Goal: Transaction & Acquisition: Purchase product/service

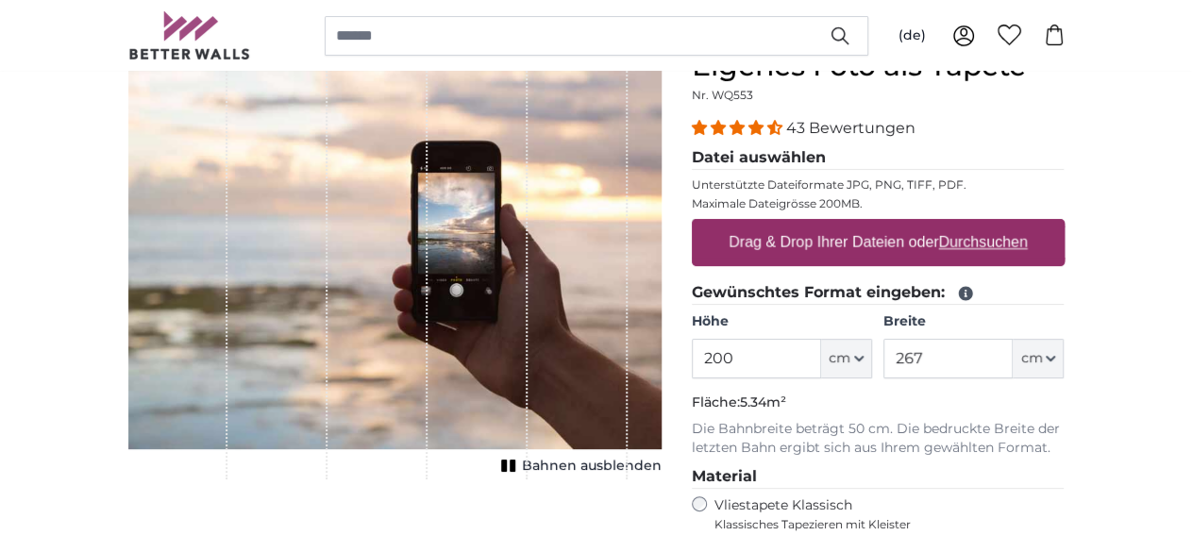
scroll to position [196, 0]
drag, startPoint x: 869, startPoint y: 360, endPoint x: 771, endPoint y: 362, distance: 98.2
click at [771, 362] on input "200" at bounding box center [756, 359] width 129 height 40
click at [1027, 246] on u "Durchsuchen" at bounding box center [982, 242] width 89 height 16
click at [1027, 239] on u "Durchsuchen" at bounding box center [982, 242] width 89 height 16
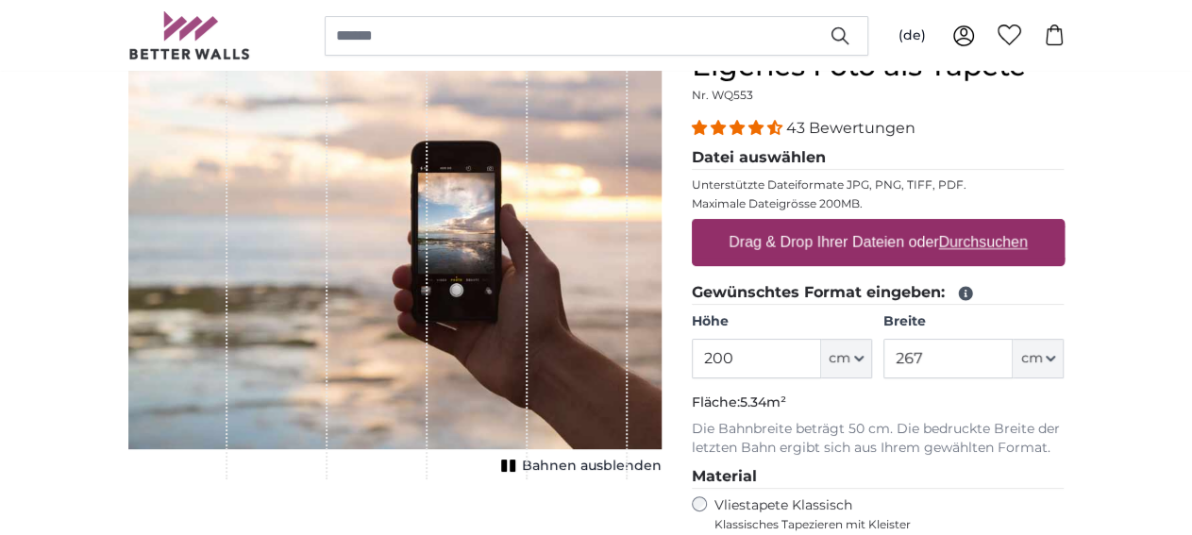
click at [1065, 225] on input "Drag & Drop Ihrer Dateien oder Durchsuchen" at bounding box center [878, 222] width 373 height 6
type input "**********"
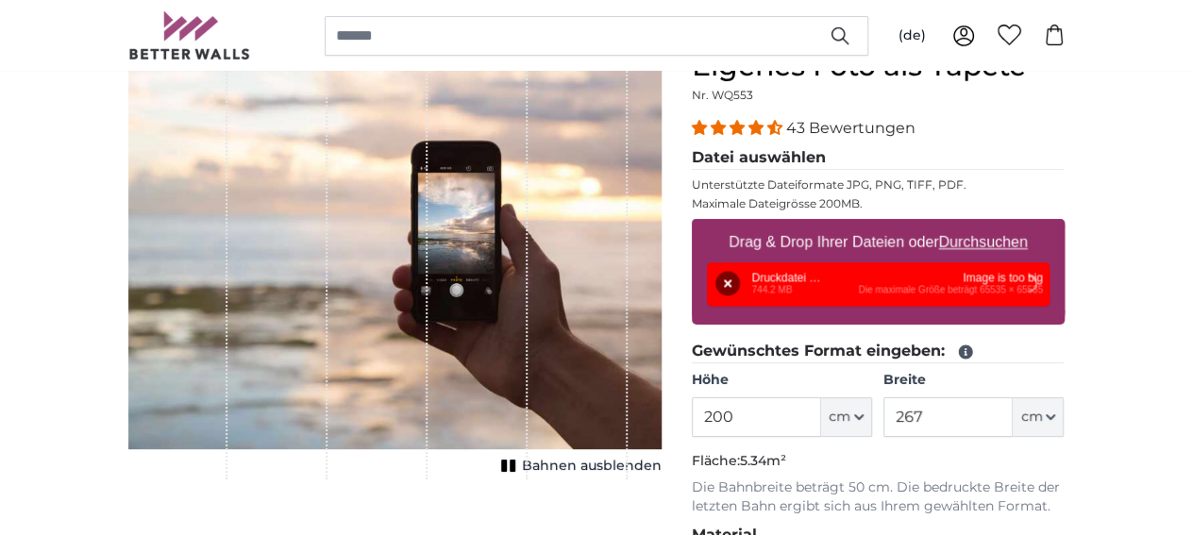
click at [884, 367] on fieldset "Gewünschtes Format eingeben: Höhe 200 ft cm Centimeter (cm) Inches (inch) Feet …" at bounding box center [878, 428] width 373 height 177
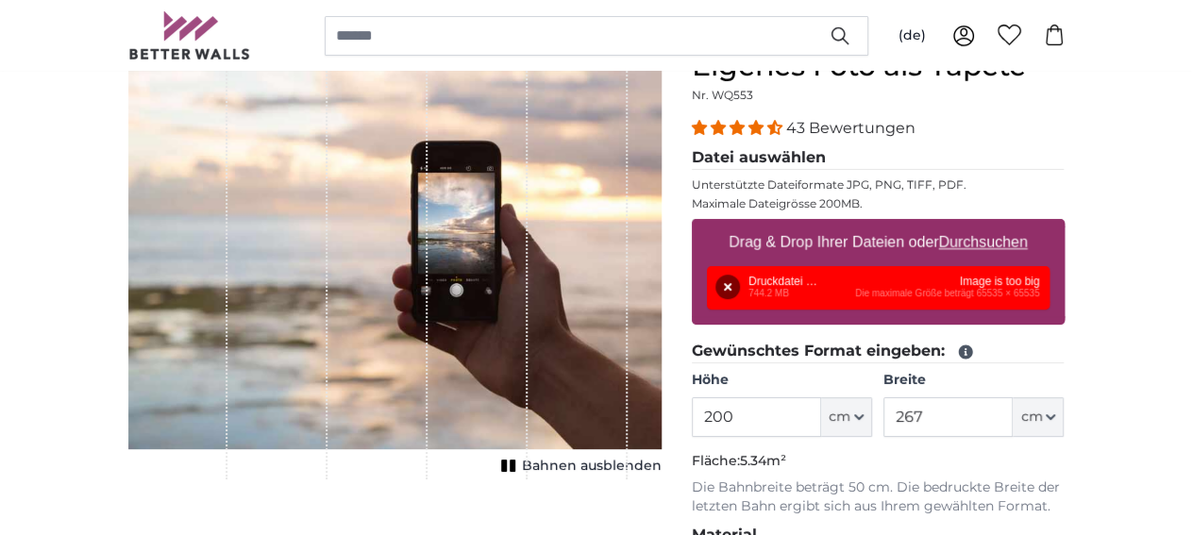
click at [1027, 241] on u "Durchsuchen" at bounding box center [982, 242] width 89 height 16
click at [1065, 225] on input "Drag & Drop Ihrer Dateien oder Durchsuchen" at bounding box center [878, 222] width 373 height 6
type input "**********"
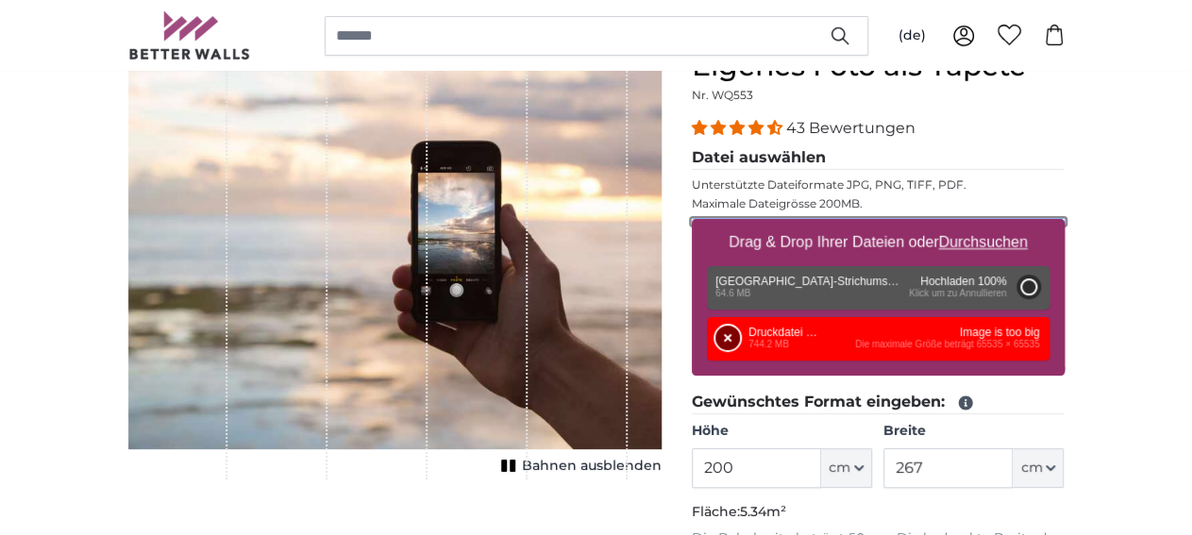
type input "356"
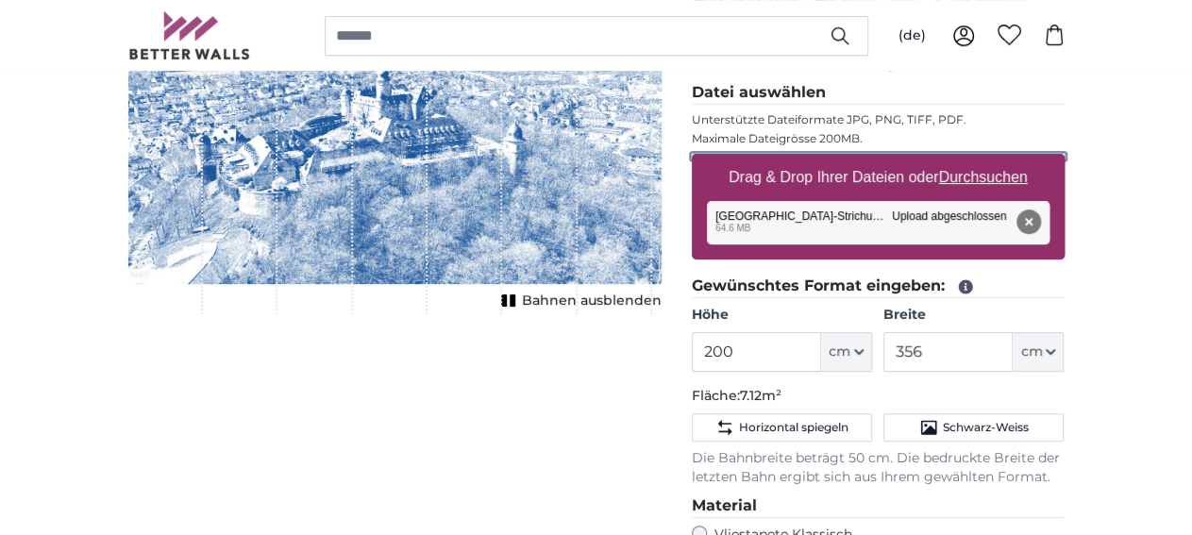
scroll to position [294, 0]
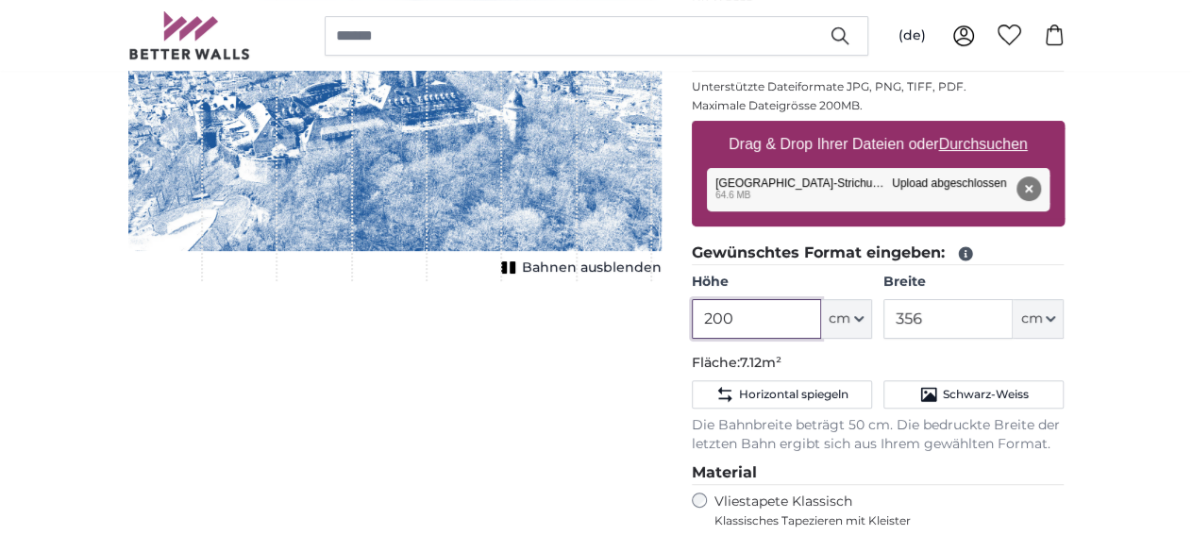
drag, startPoint x: 879, startPoint y: 322, endPoint x: 762, endPoint y: 302, distance: 118.7
click at [762, 302] on input "200" at bounding box center [756, 319] width 129 height 40
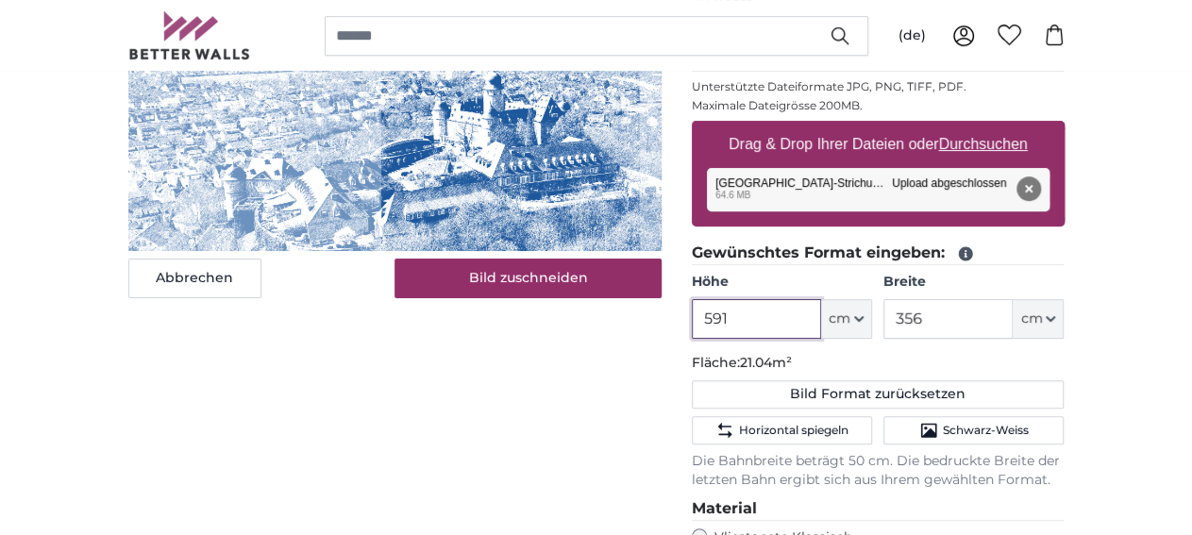
type input "591"
drag, startPoint x: 1051, startPoint y: 315, endPoint x: 932, endPoint y: 314, distance: 118.9
click at [932, 314] on input "356" at bounding box center [947, 319] width 129 height 40
type input "300"
click at [1032, 354] on p "Fläche: 21.04m²" at bounding box center [878, 363] width 373 height 19
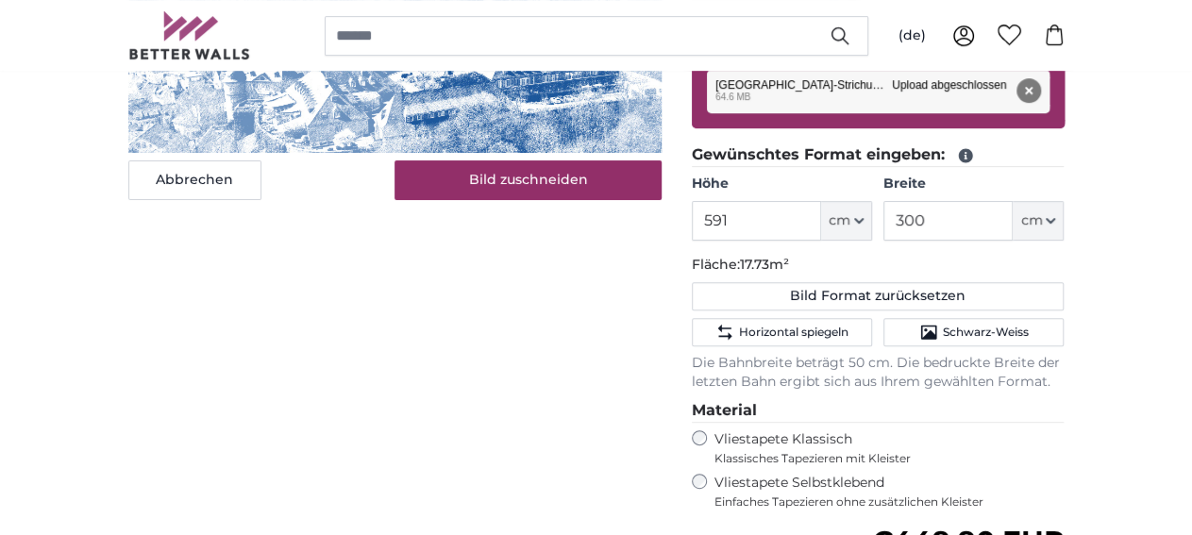
click at [1004, 375] on p "Die Bahnbreite beträgt 50 cm. Die bedruckte Breite der letzten Bahn ergibt sich…" at bounding box center [878, 373] width 373 height 38
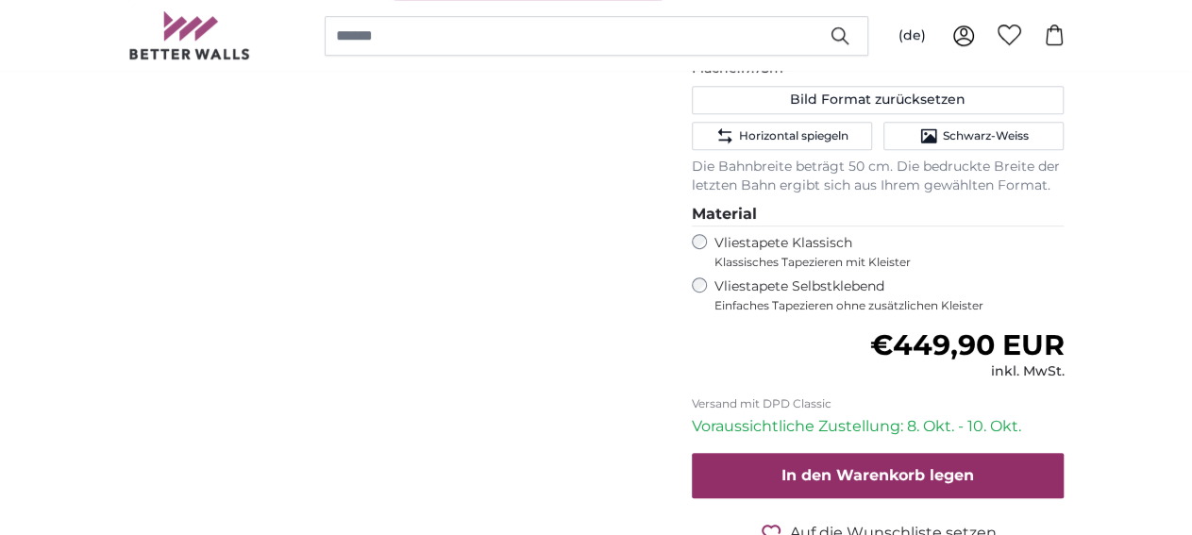
click at [801, 331] on div "Eigenes Foto als Tapete Nr. WQ553 43 Bewertungen Datei auswählen Unterstützte D…" at bounding box center [878, 146] width 403 height 981
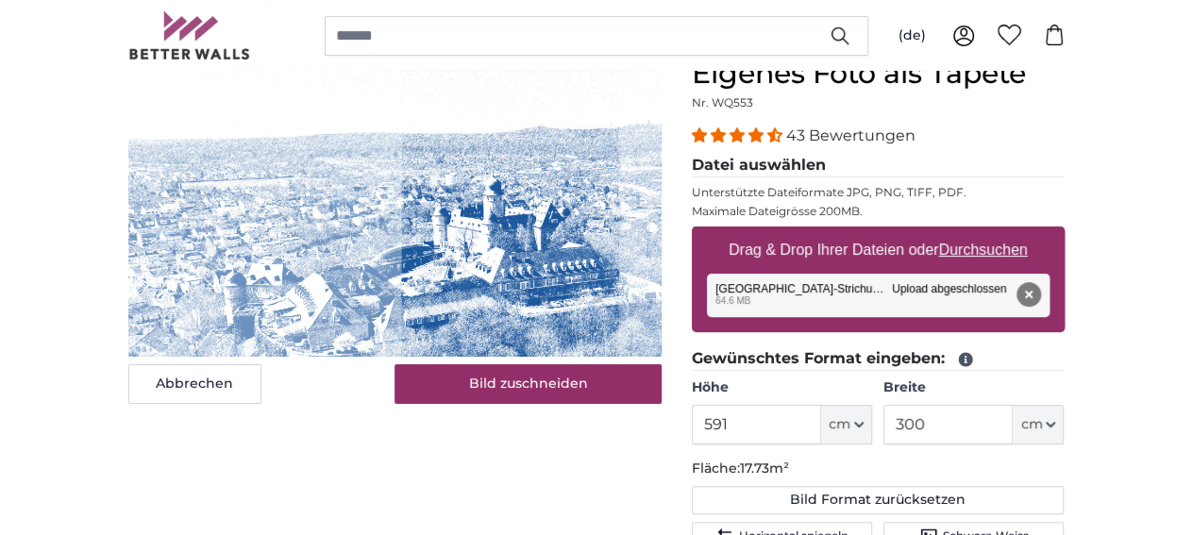
scroll to position [294, 0]
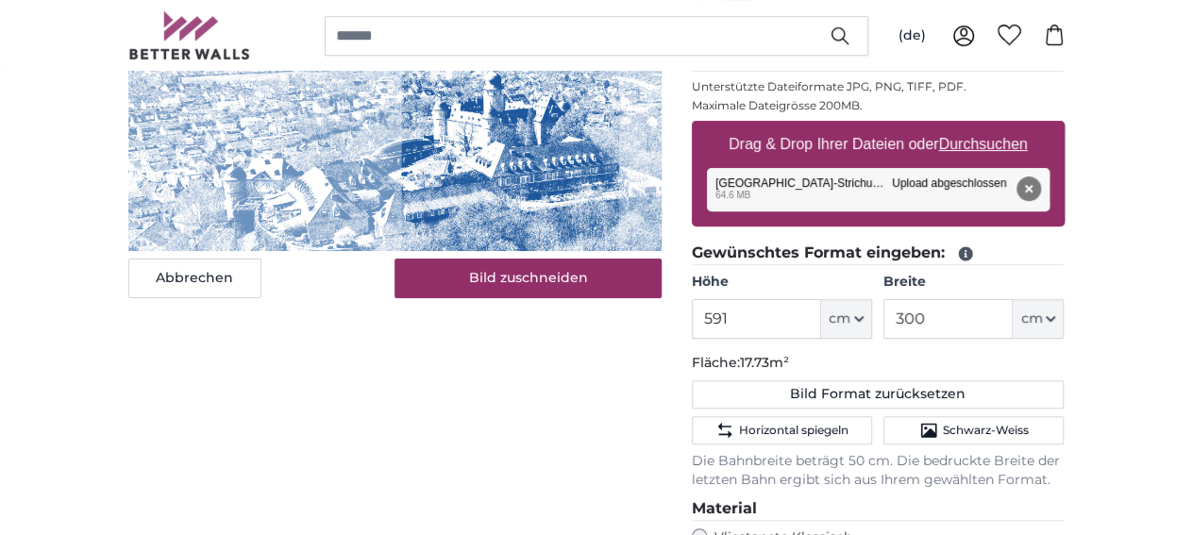
click at [261, 439] on div "Abbrechen Bild zuschneiden Bahnen ausblenden" at bounding box center [394, 441] width 563 height 981
click at [963, 350] on fieldset "Gewünschtes Format eingeben: Höhe 591 ft cm Centimeter (cm) Inches (inch) Feet …" at bounding box center [878, 366] width 373 height 248
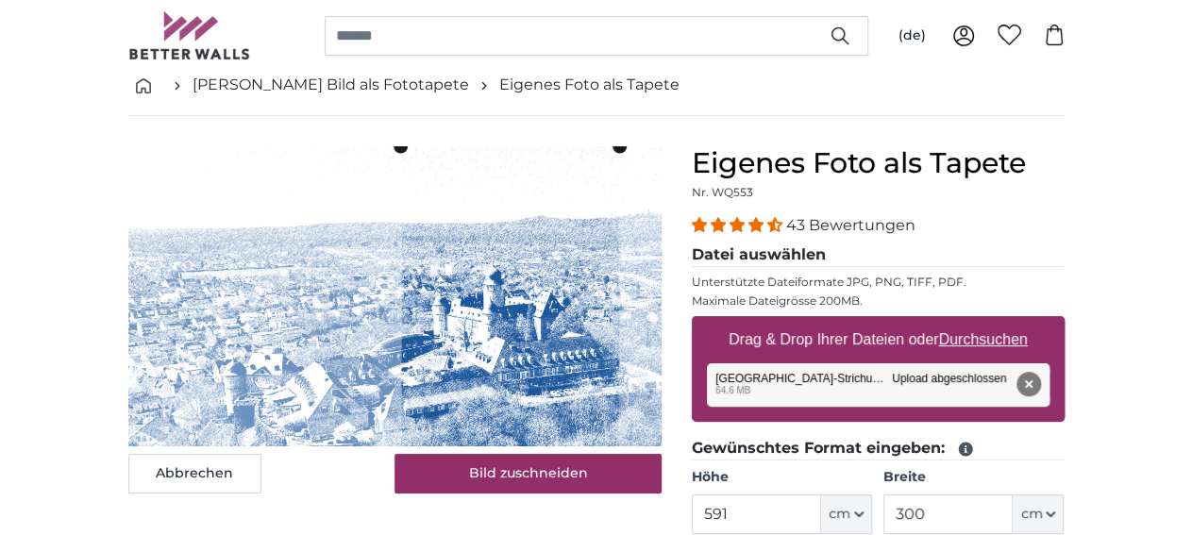
scroll to position [98, 0]
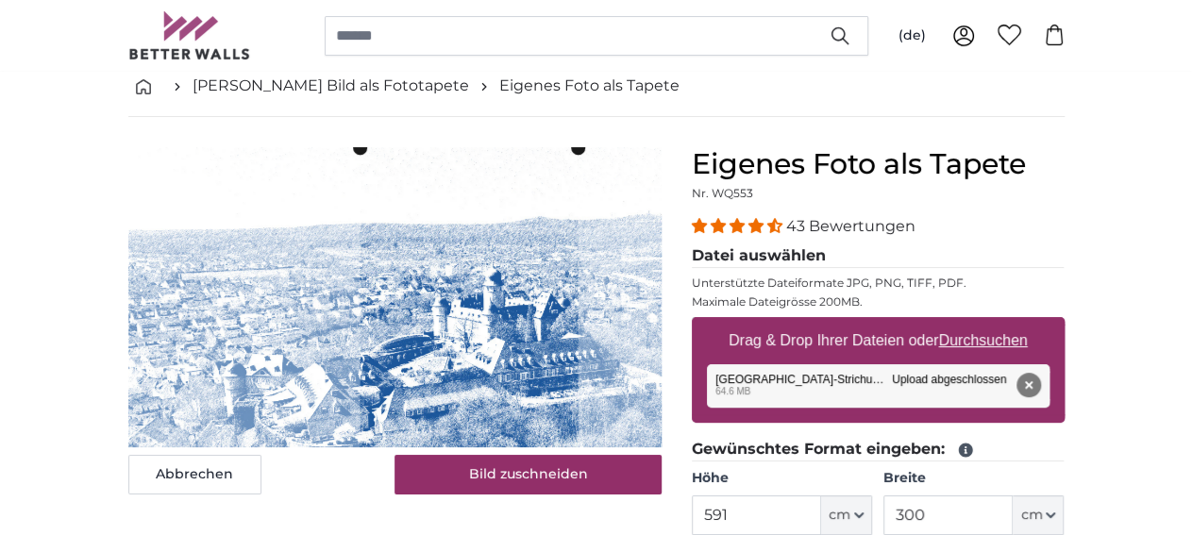
click at [372, 305] on cropper-handle at bounding box center [469, 362] width 218 height 429
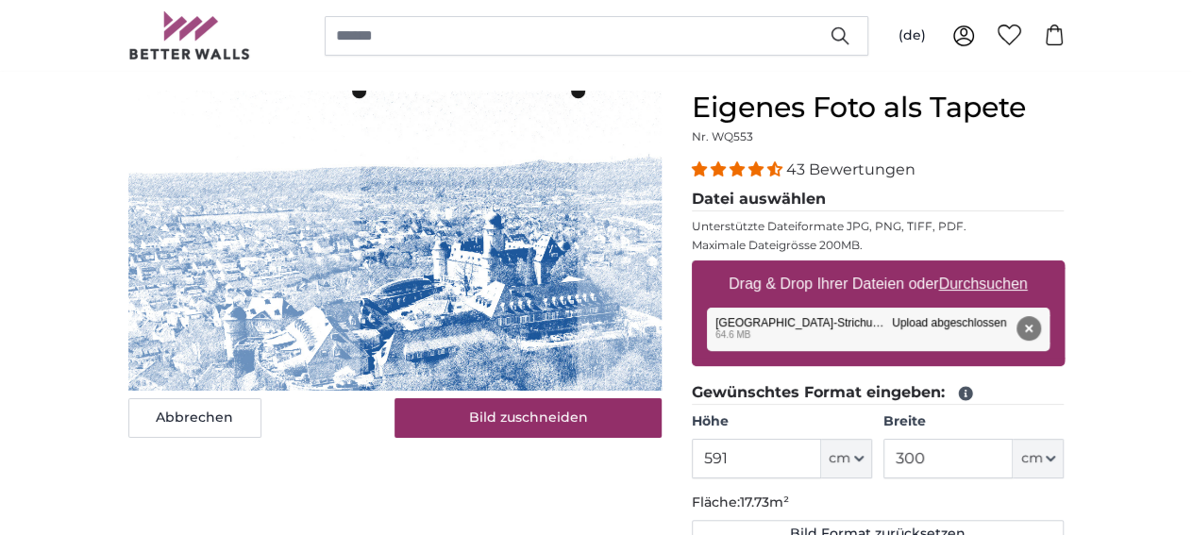
scroll to position [196, 0]
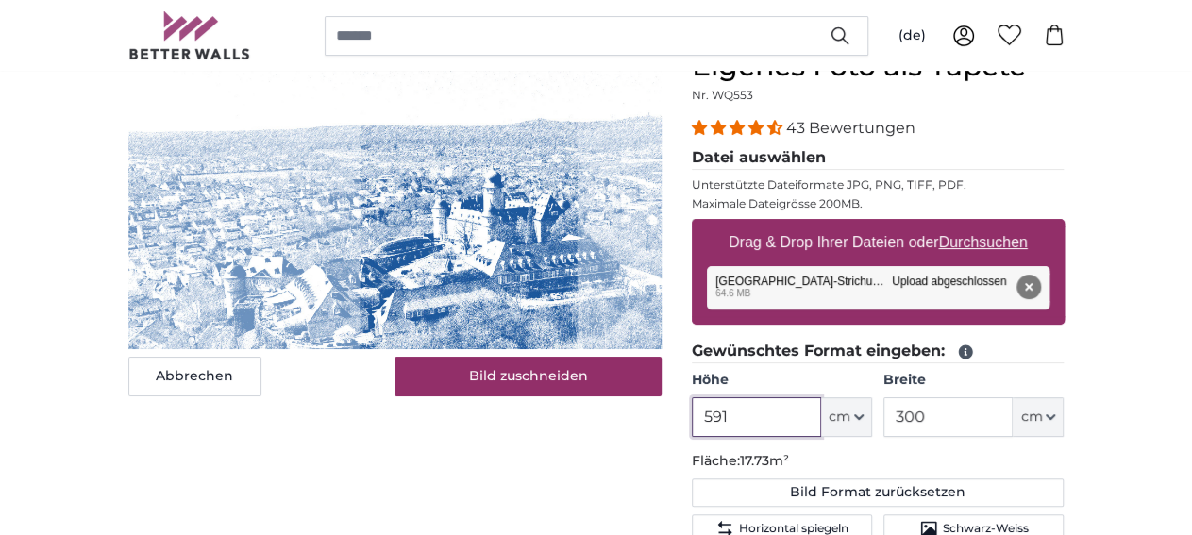
drag, startPoint x: 883, startPoint y: 422, endPoint x: 733, endPoint y: 422, distance: 149.1
click at [733, 422] on input "591" at bounding box center [756, 417] width 129 height 40
type input "300"
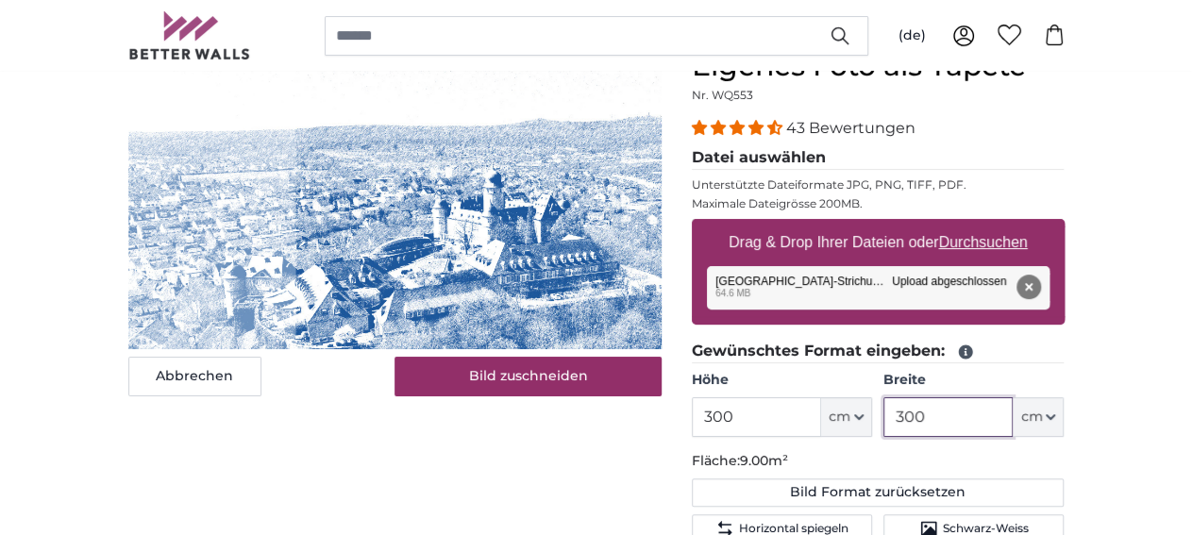
drag, startPoint x: 1054, startPoint y: 409, endPoint x: 888, endPoint y: 418, distance: 166.4
click at [888, 418] on input "300" at bounding box center [947, 417] width 129 height 40
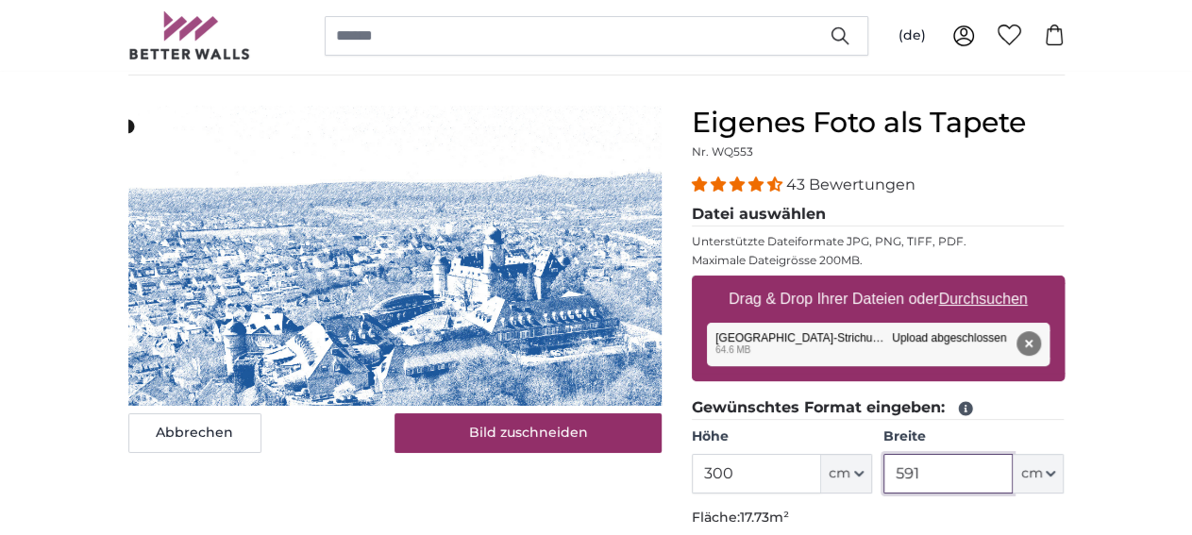
scroll to position [98, 0]
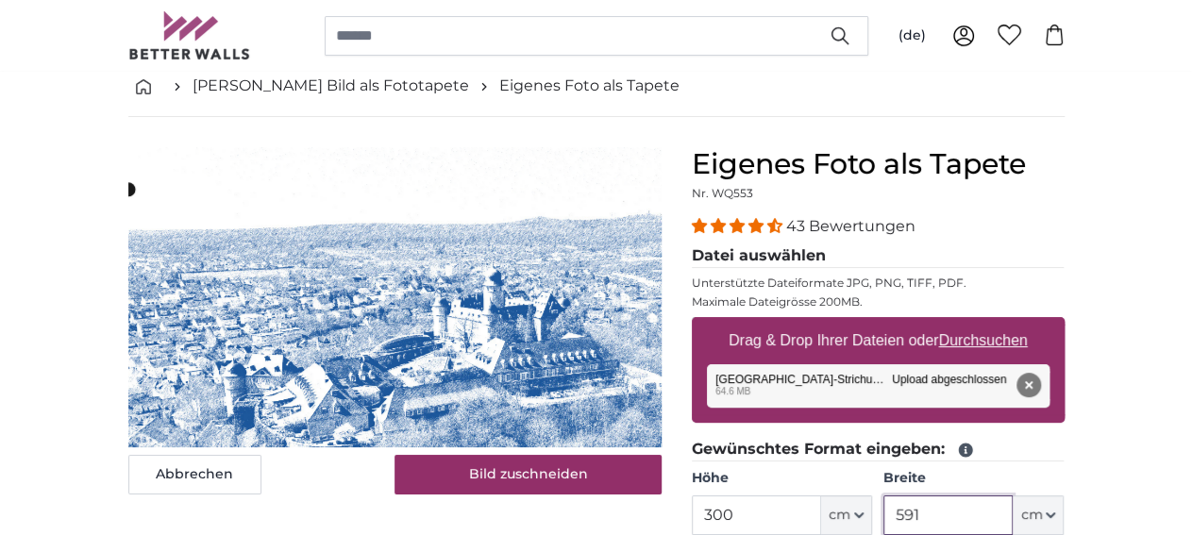
click at [304, 353] on cropper-handle at bounding box center [510, 384] width 765 height 388
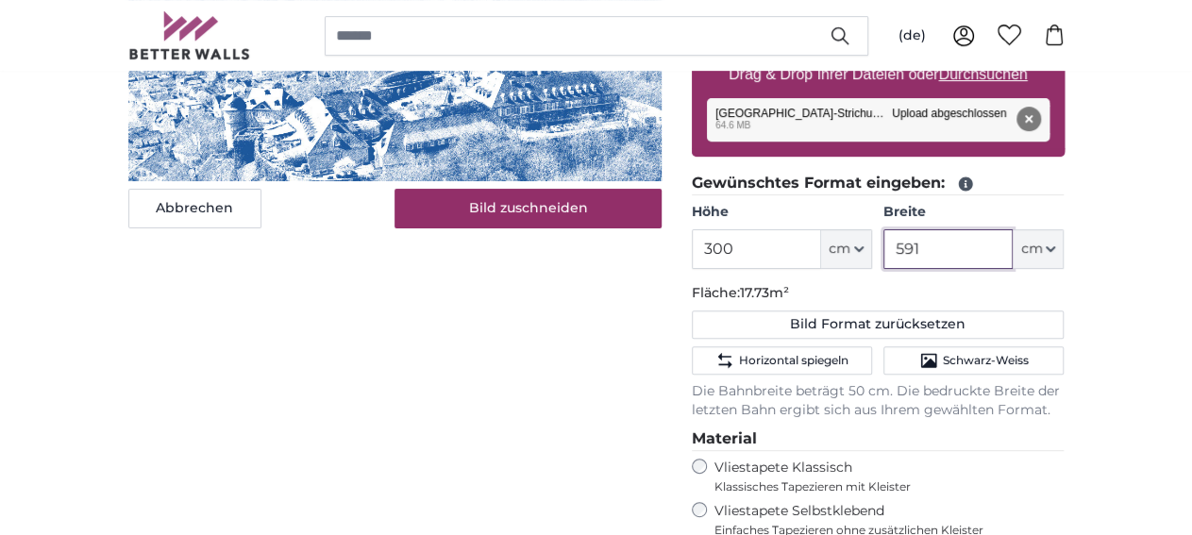
scroll to position [393, 0]
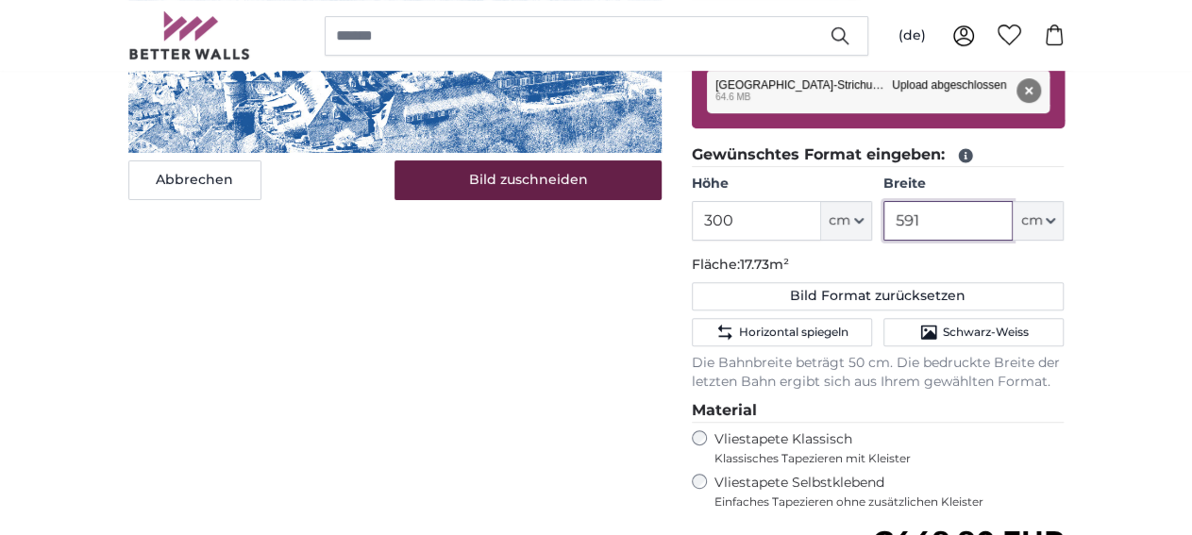
type input "591"
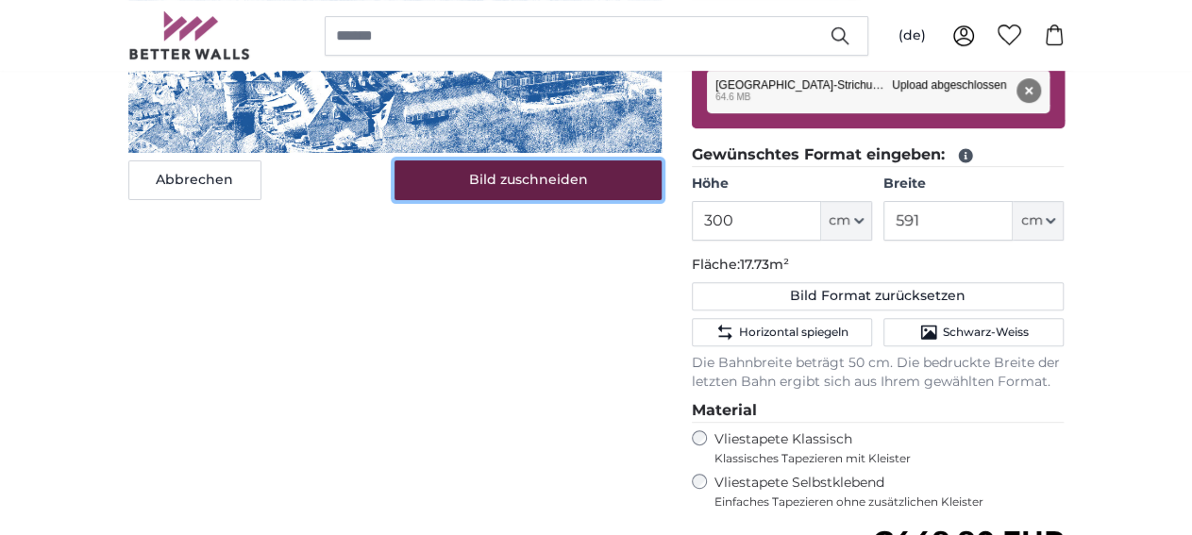
click at [609, 200] on button "Bild zuschneiden" at bounding box center [528, 180] width 267 height 40
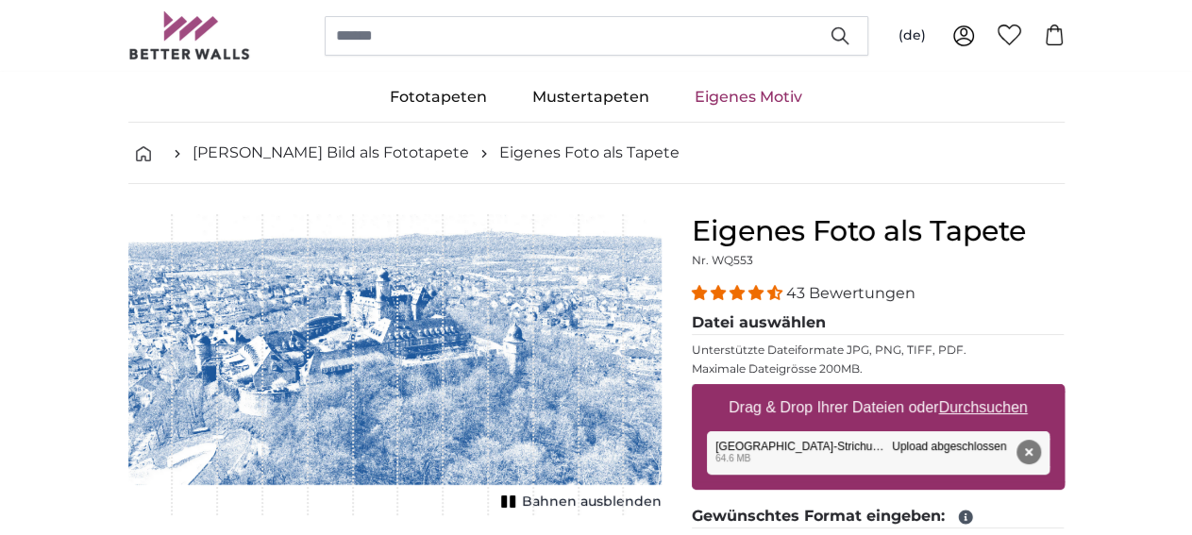
scroll to position [0, 0]
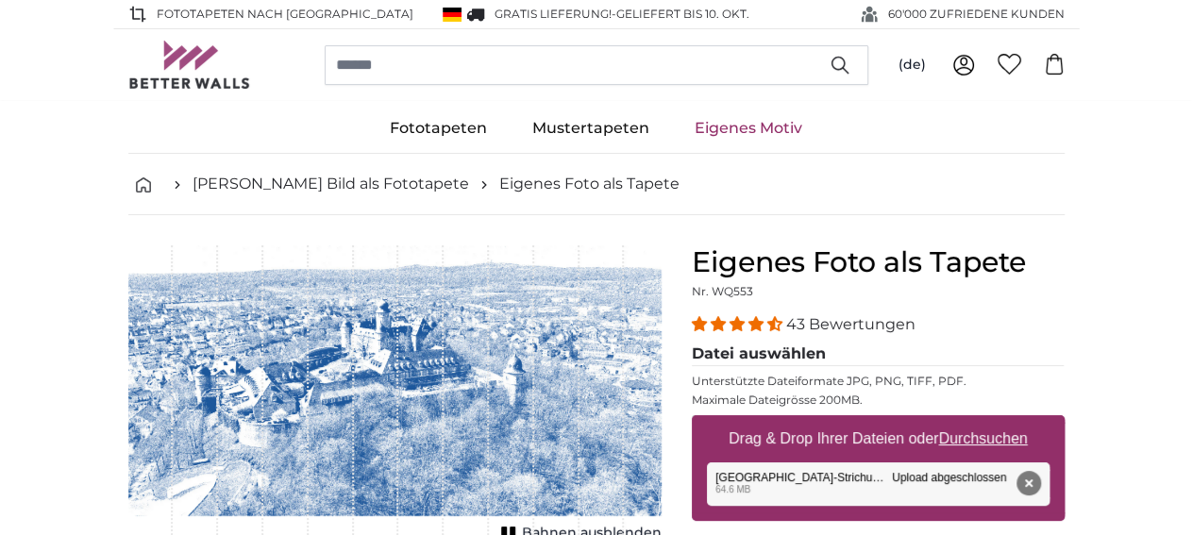
click at [128, 193] on li "breadcrumbs" at bounding box center [160, 184] width 64 height 23
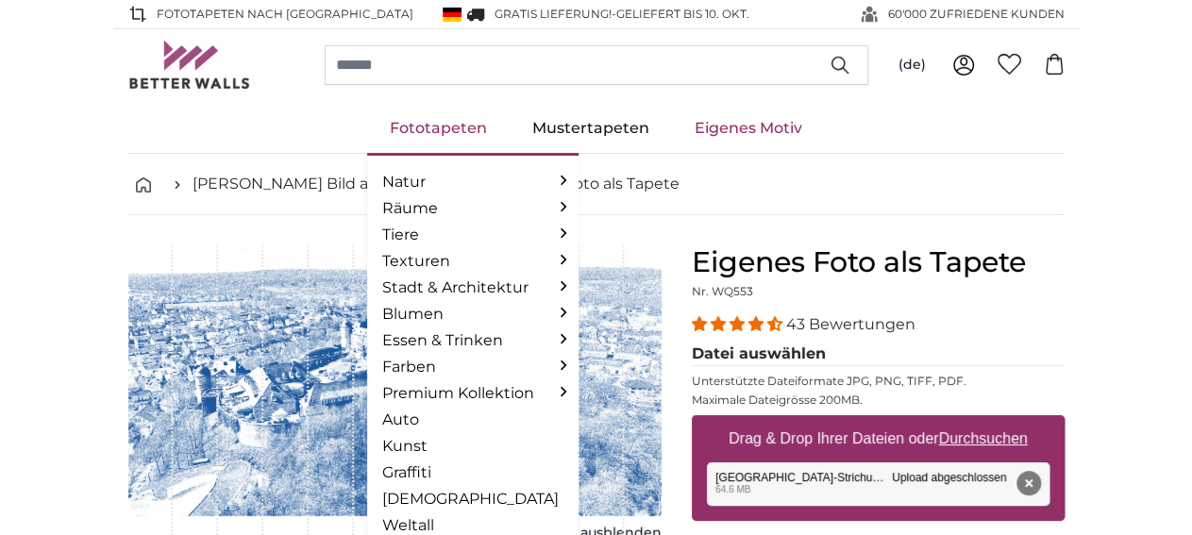
click at [425, 126] on link "Fototapeten" at bounding box center [438, 128] width 143 height 49
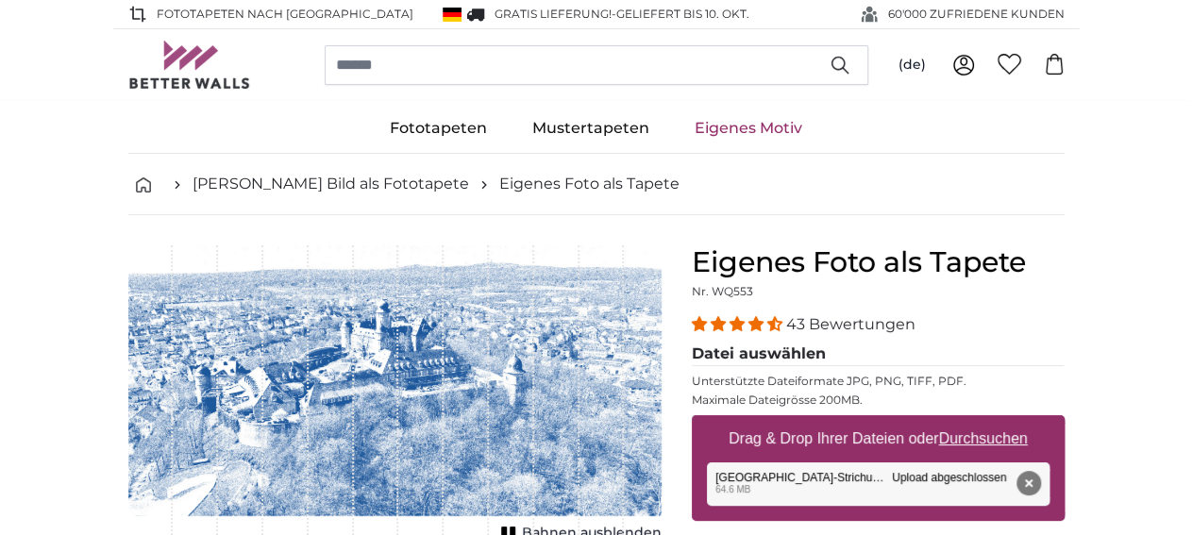
click at [733, 120] on link "Eigenes Motiv" at bounding box center [748, 128] width 153 height 49
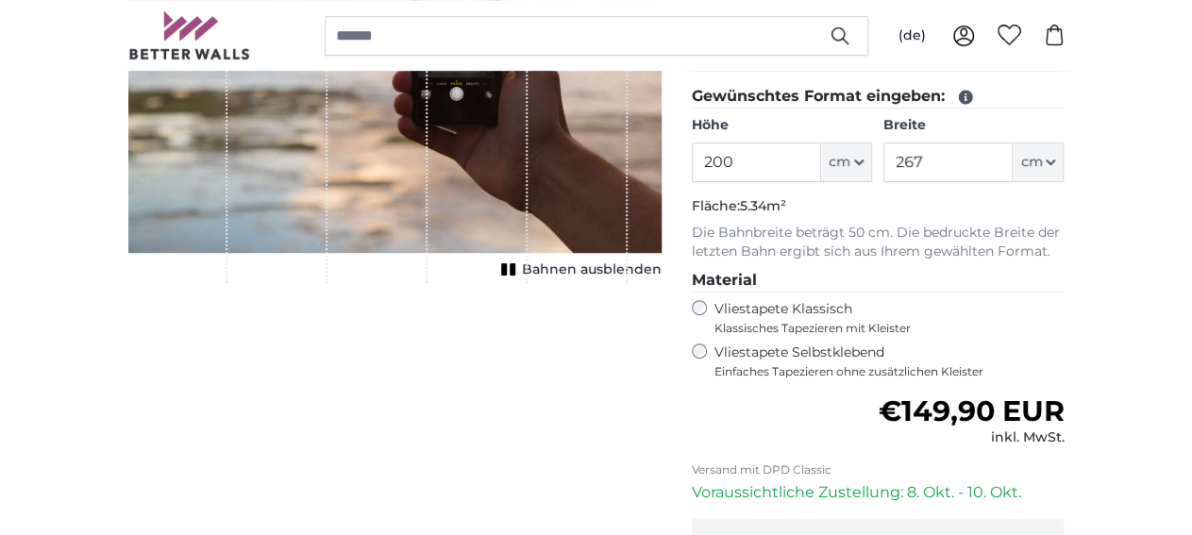
scroll to position [491, 0]
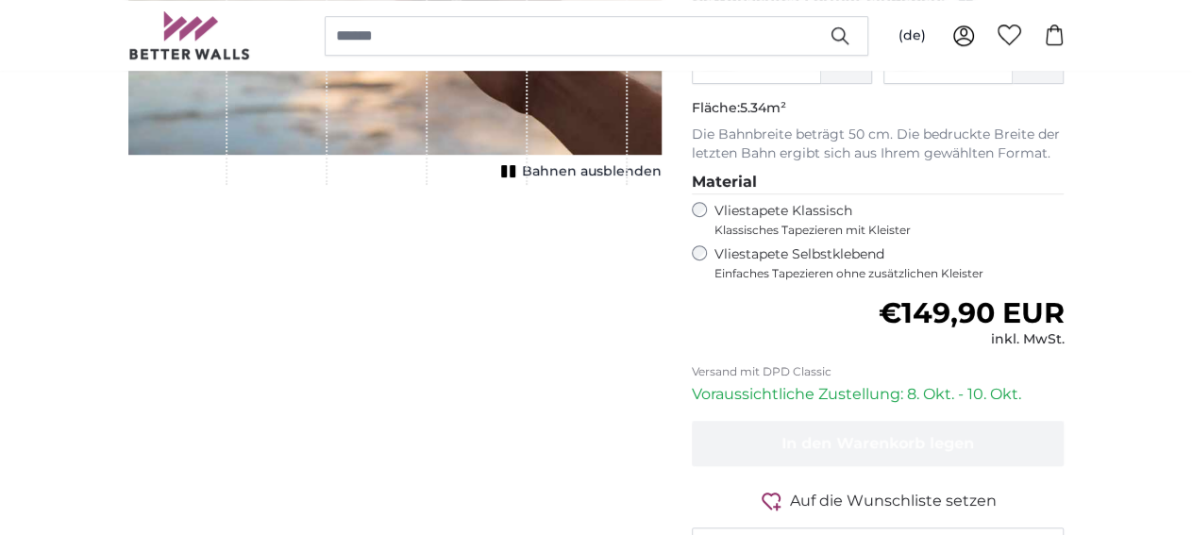
click at [811, 245] on div "Vliestapete Selbstklebend Einfaches Tapezieren ohne zusätzlichen Kleister" at bounding box center [878, 263] width 373 height 36
click at [818, 200] on fieldset "Material Vliestapete Klassisch Klassisches Tapezieren mit Kleister Vliestapete …" at bounding box center [878, 226] width 373 height 110
click at [830, 218] on div "Vliestapete Klassisch Klassisches Tapezieren mit Kleister" at bounding box center [878, 220] width 373 height 36
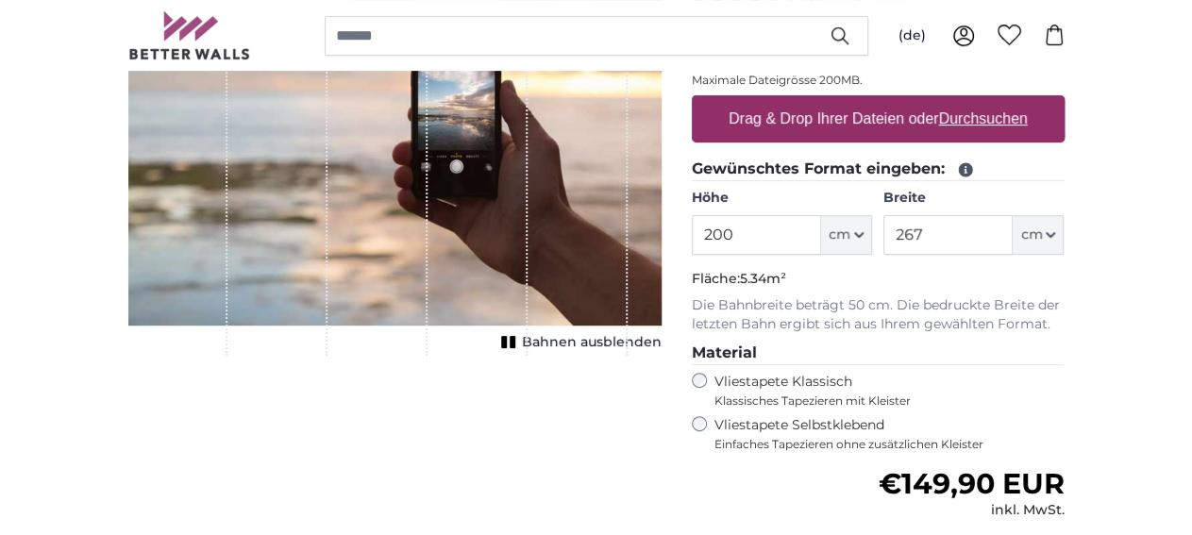
scroll to position [196, 0]
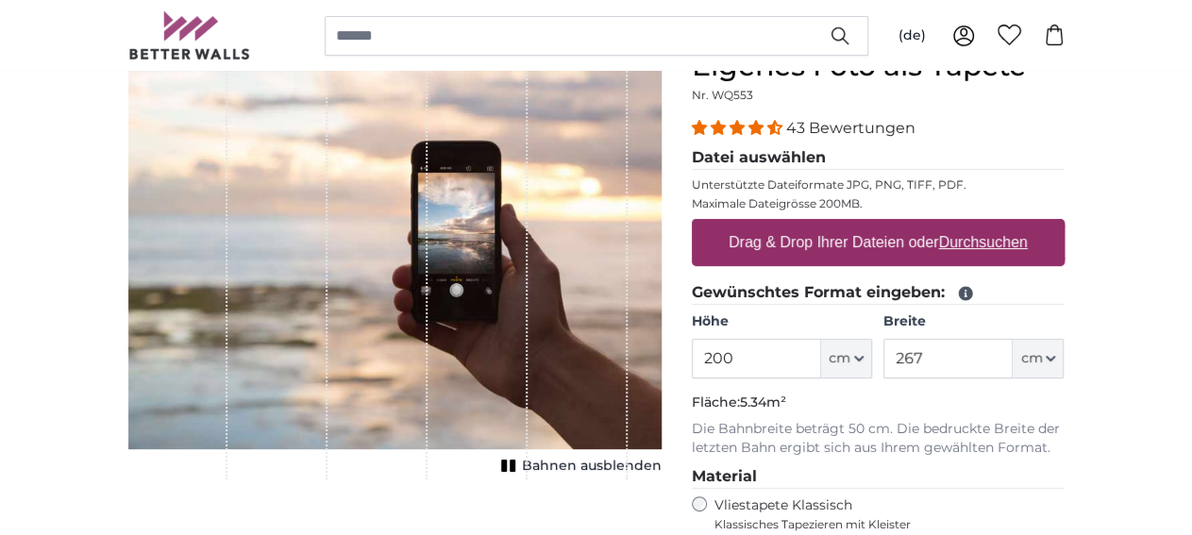
click at [1035, 231] on label "Drag & Drop Ihrer Dateien oder Durchsuchen" at bounding box center [878, 243] width 314 height 38
click at [1065, 225] on input "Drag & Drop Ihrer Dateien oder Durchsuchen" at bounding box center [878, 222] width 373 height 6
type input "**********"
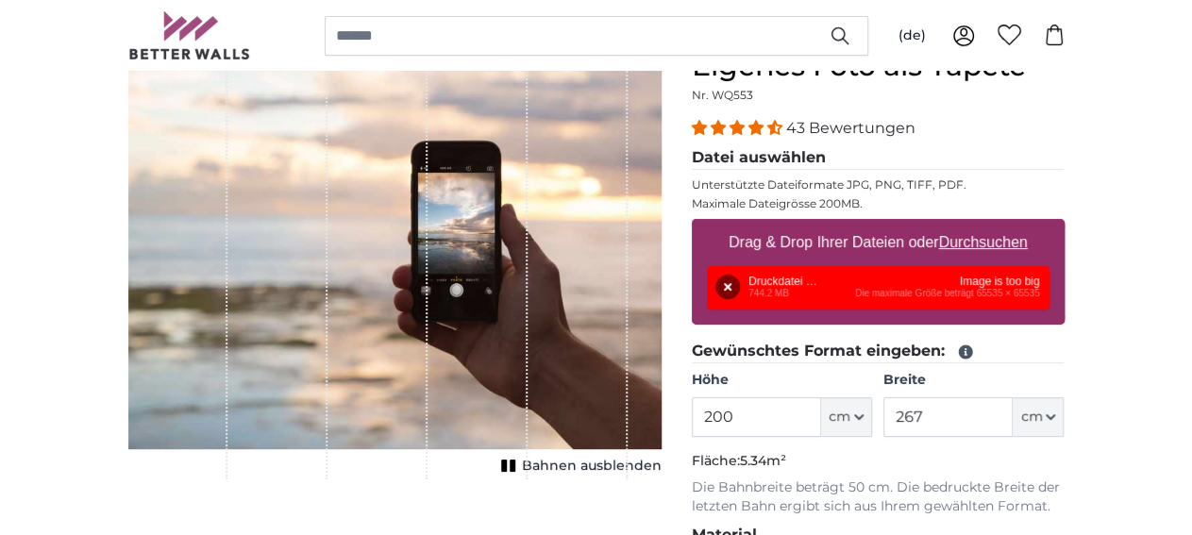
click at [677, 113] on div "Abbrechen Bild zuschneiden Bahnen ausblenden" at bounding box center [394, 503] width 563 height 909
